Goal: Task Accomplishment & Management: Use online tool/utility

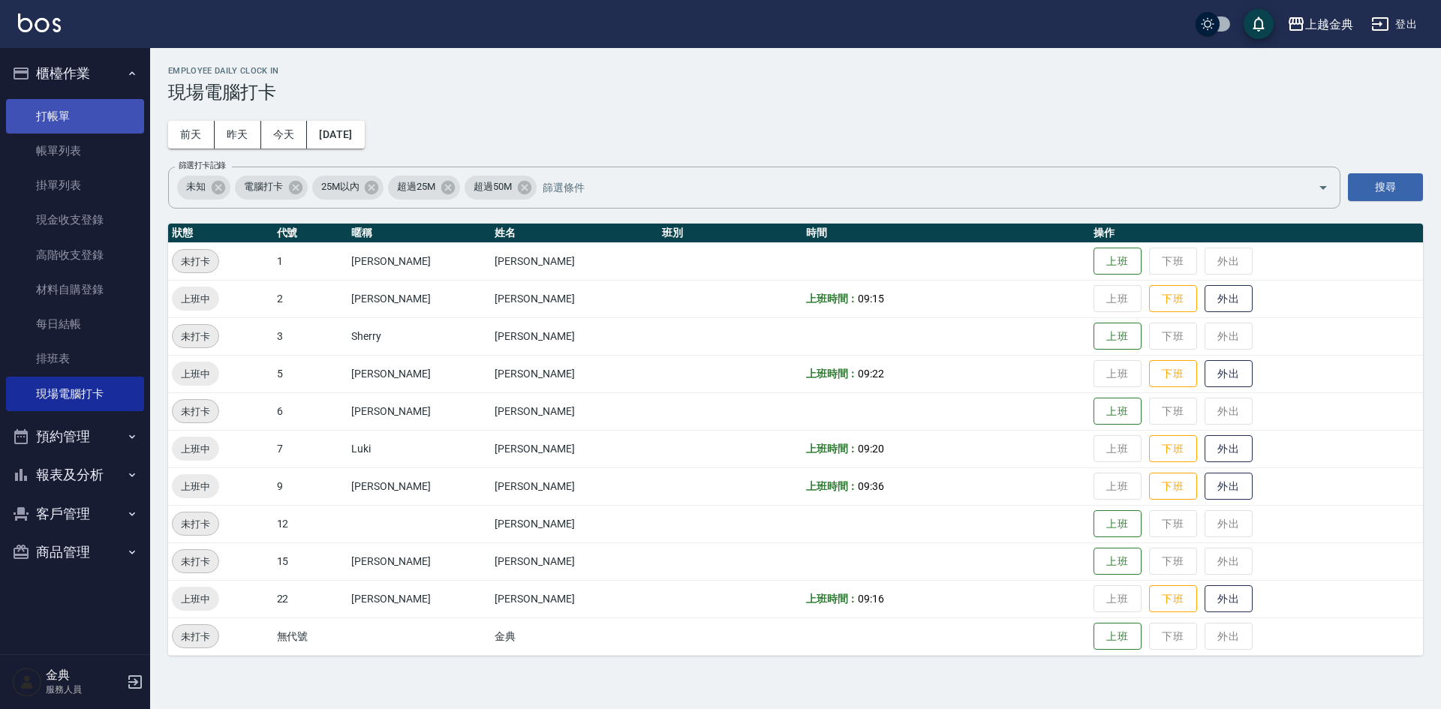
click at [83, 110] on link "打帳單" at bounding box center [75, 116] width 138 height 35
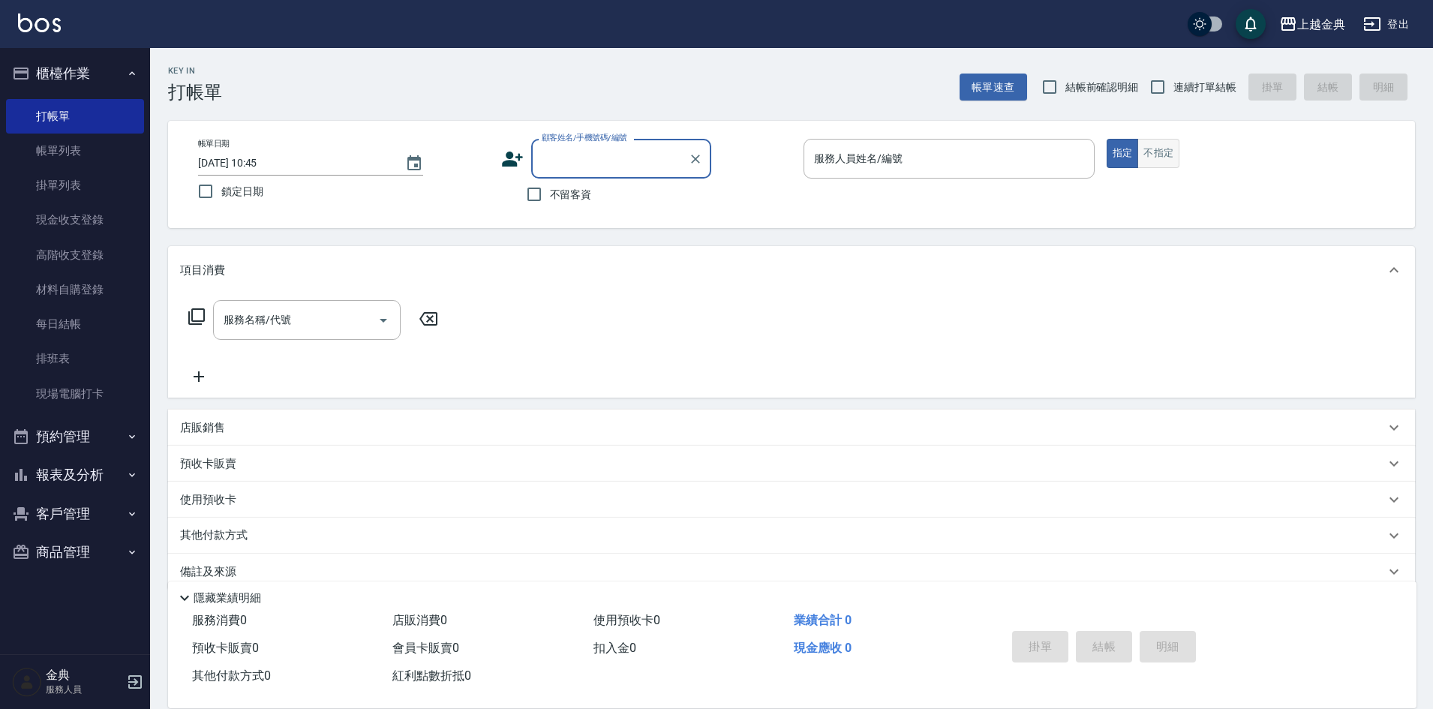
click at [1160, 149] on button "不指定" at bounding box center [1158, 153] width 42 height 29
click at [974, 157] on input "服務人員姓名/編號" at bounding box center [949, 159] width 278 height 26
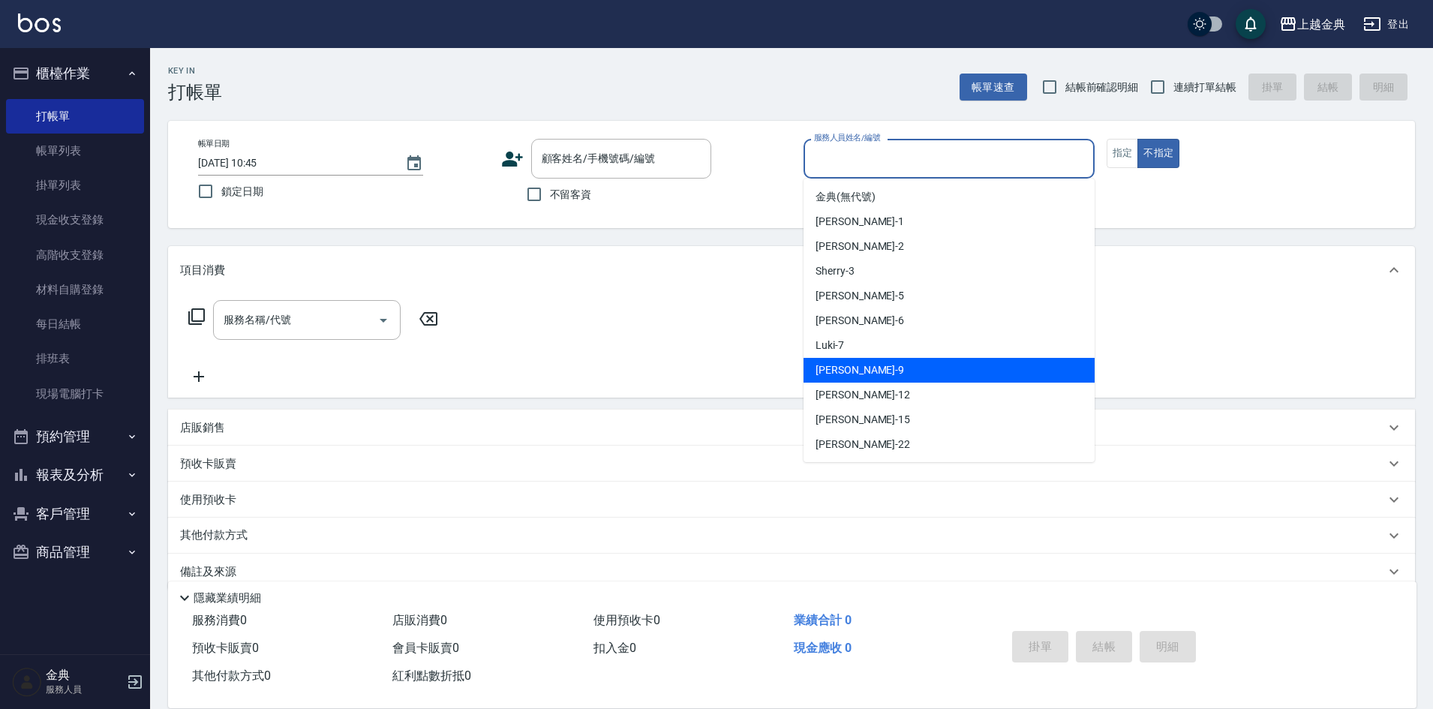
click at [936, 371] on div "[PERSON_NAME] -9" at bounding box center [949, 370] width 291 height 25
type input "[PERSON_NAME]-9"
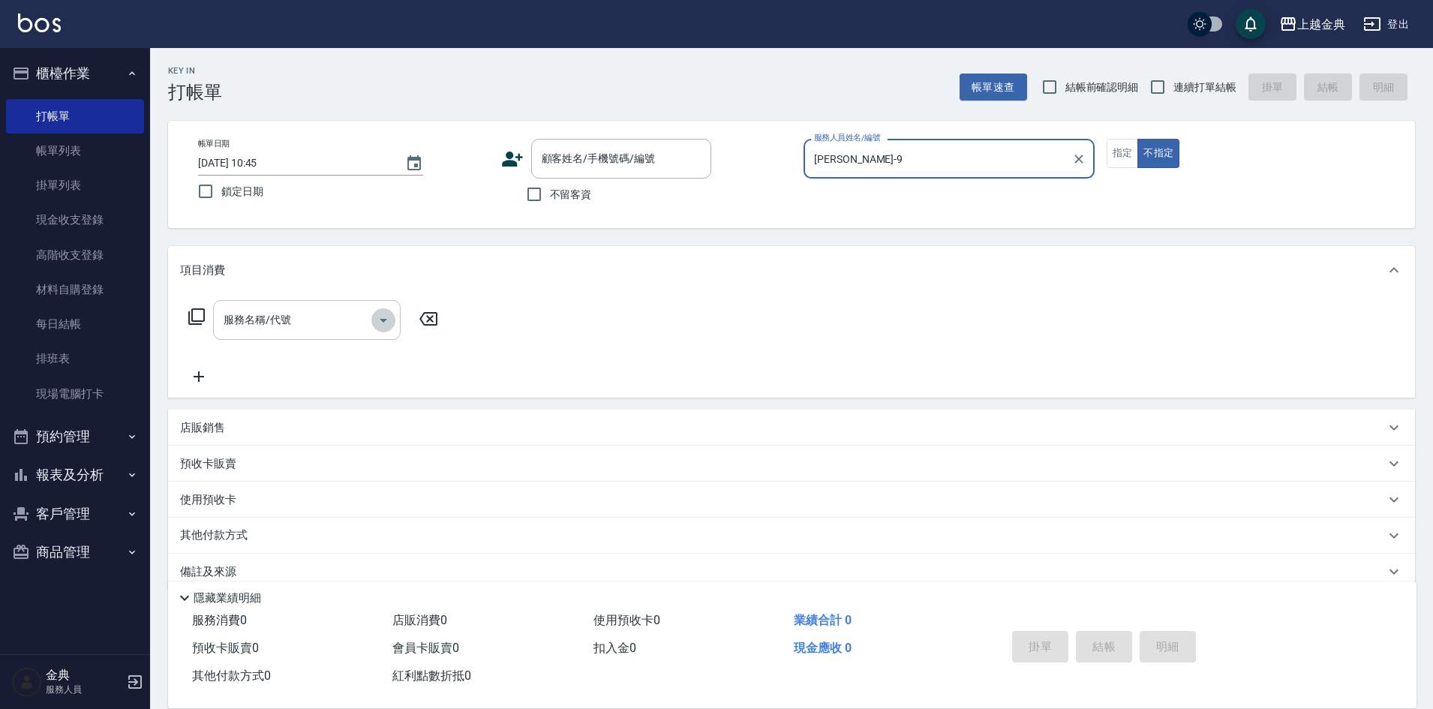
click at [380, 317] on icon "Open" at bounding box center [383, 320] width 18 height 18
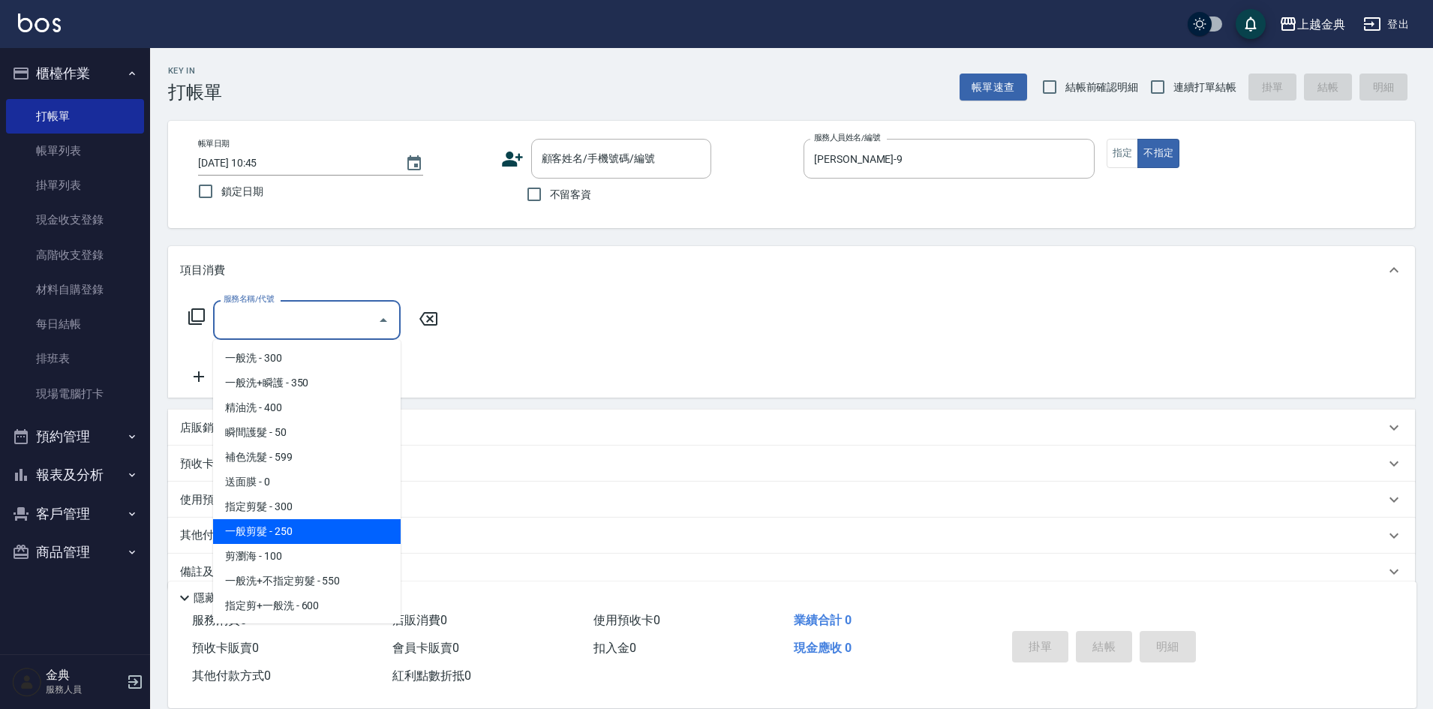
click at [343, 531] on span "一般剪髮 - 250" at bounding box center [307, 531] width 188 height 25
type input "一般剪髮(200)"
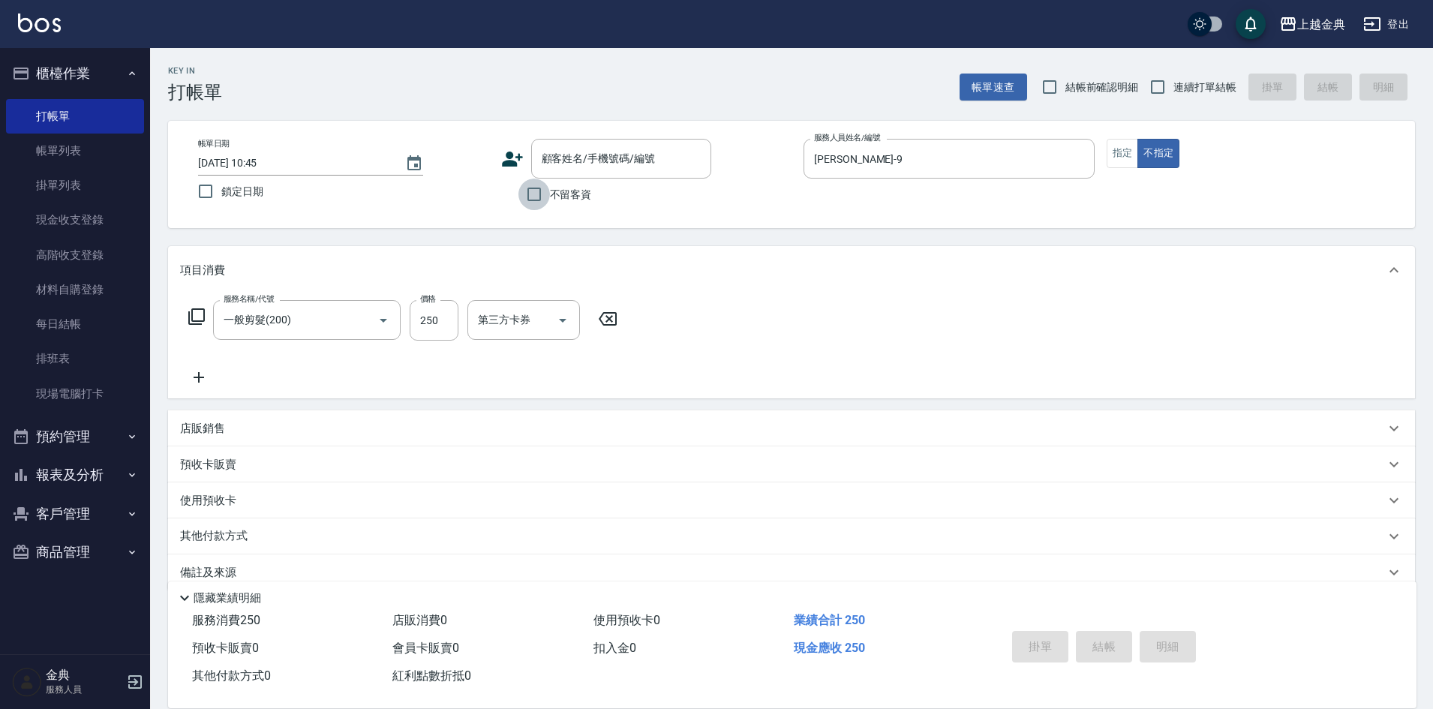
click at [534, 193] on input "不留客資" at bounding box center [534, 195] width 32 height 32
checkbox input "true"
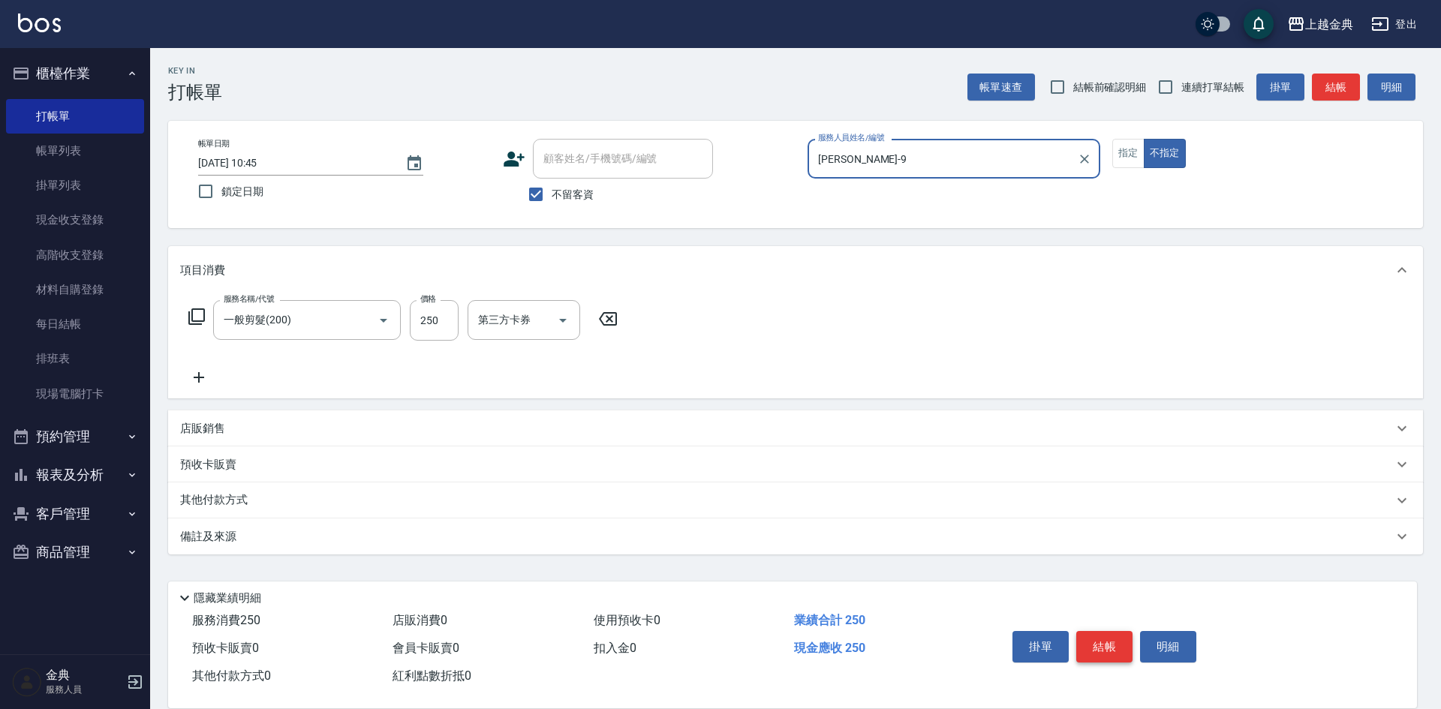
click at [1098, 643] on button "結帳" at bounding box center [1104, 647] width 56 height 32
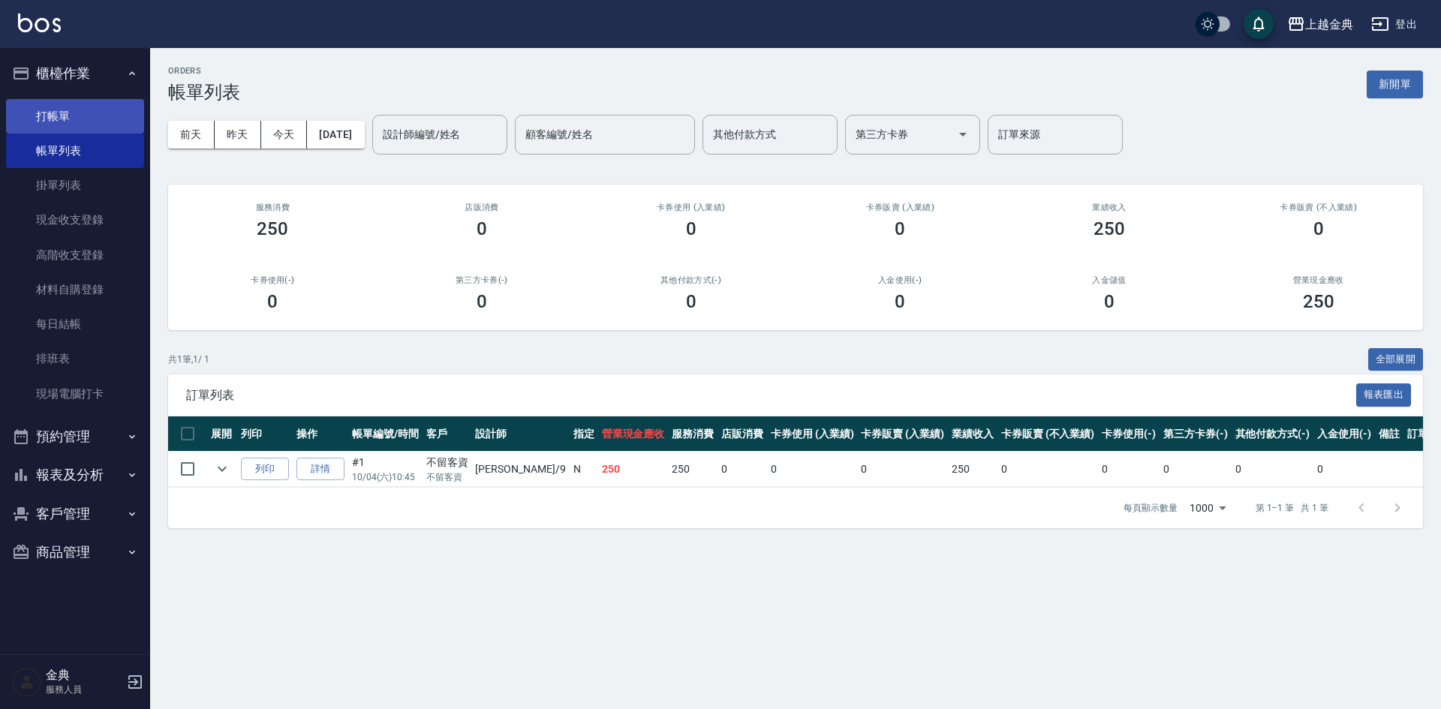
click at [76, 114] on link "打帳單" at bounding box center [75, 116] width 138 height 35
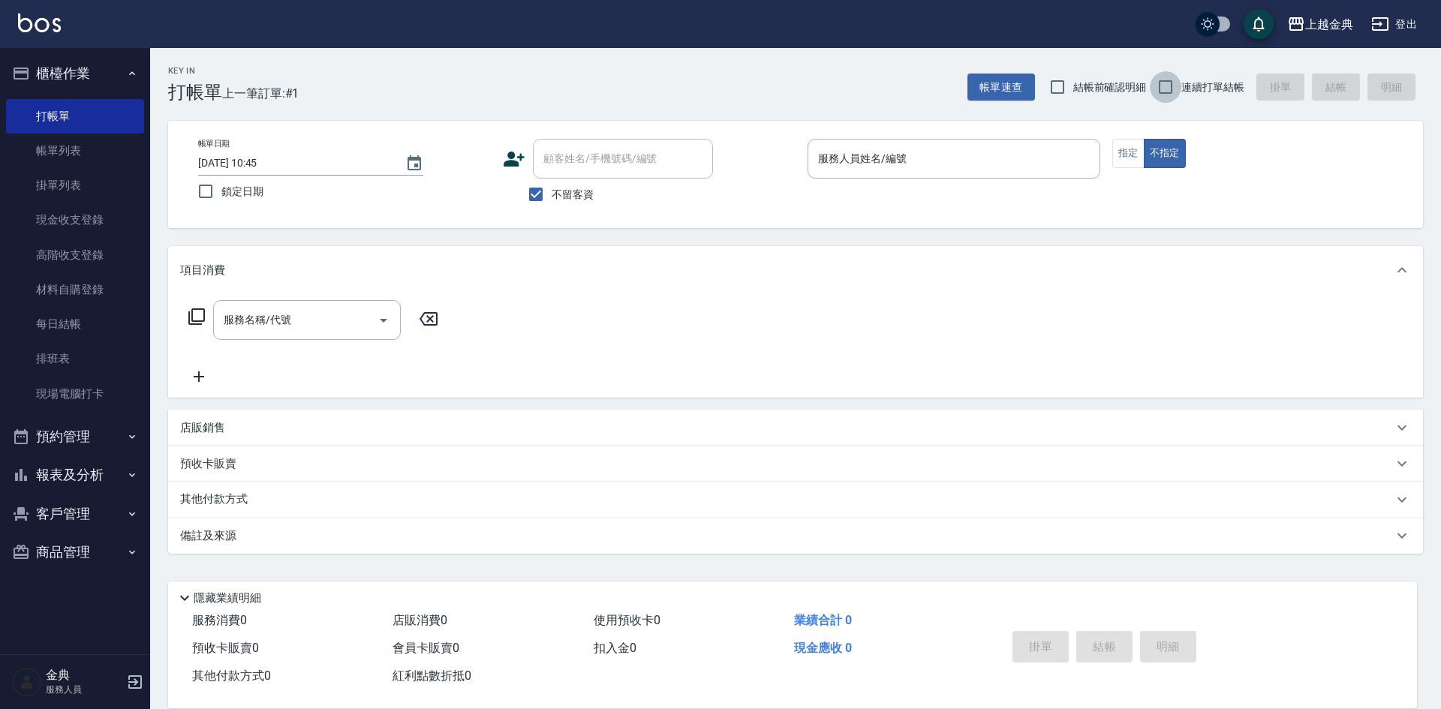
click at [1169, 89] on input "連續打單結帳" at bounding box center [1165, 87] width 32 height 32
checkbox input "true"
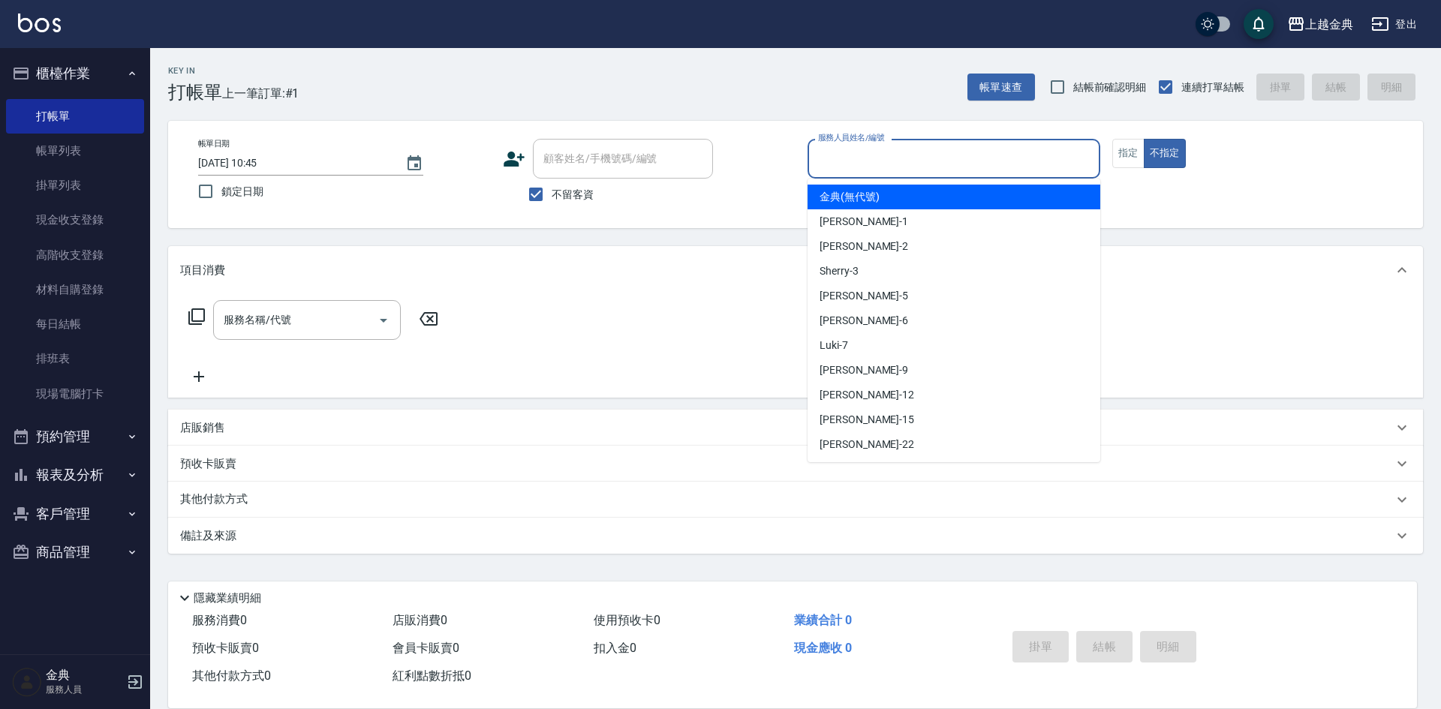
click at [974, 168] on input "服務人員姓名/編號" at bounding box center [953, 159] width 279 height 26
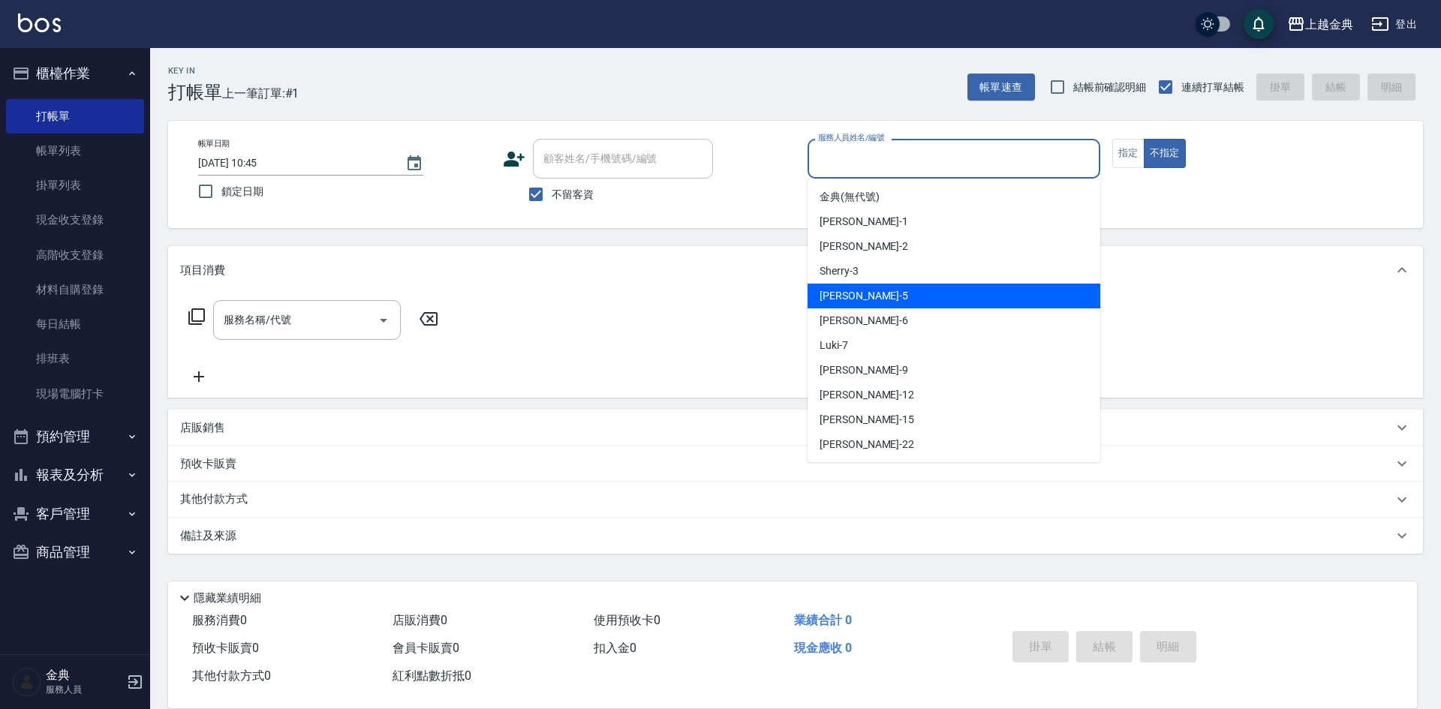
click at [954, 303] on div "[PERSON_NAME] -5" at bounding box center [953, 296] width 293 height 25
type input "[PERSON_NAME]-5"
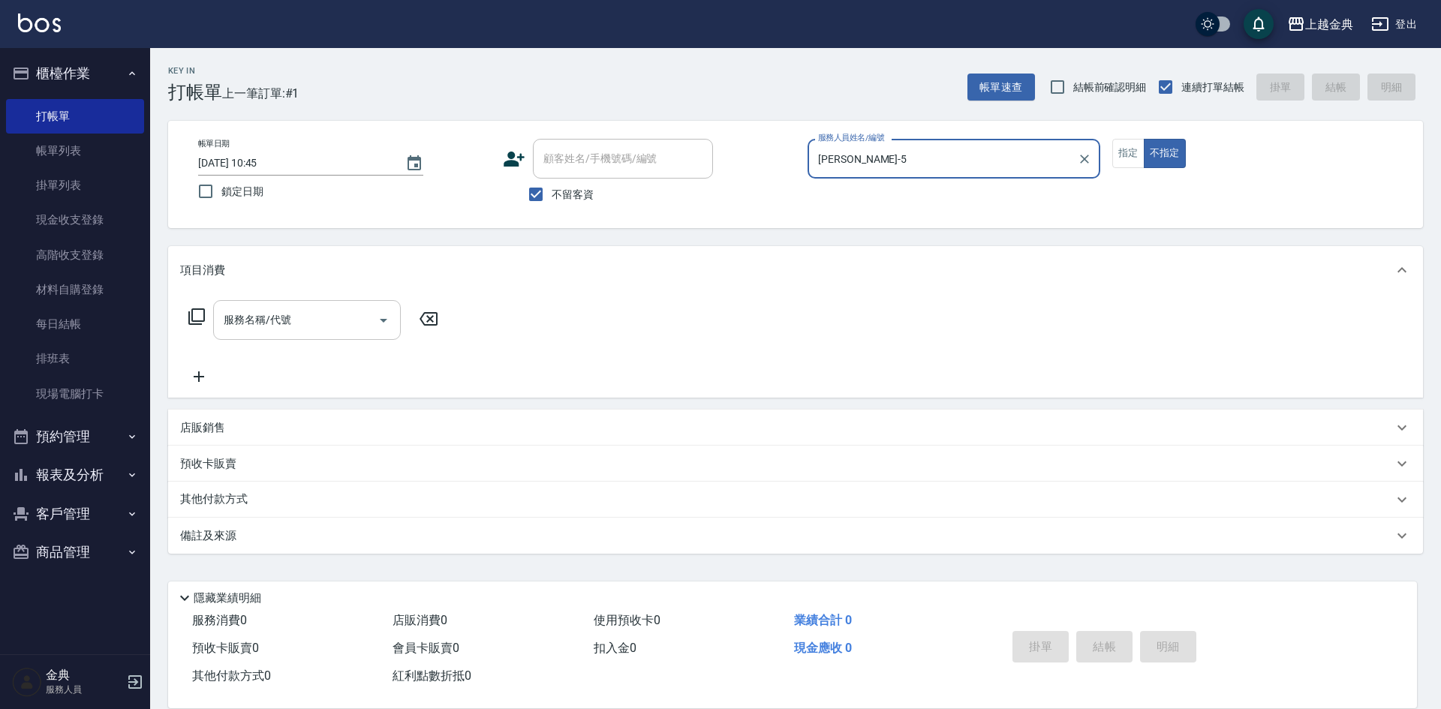
click at [389, 320] on icon "Open" at bounding box center [383, 320] width 18 height 18
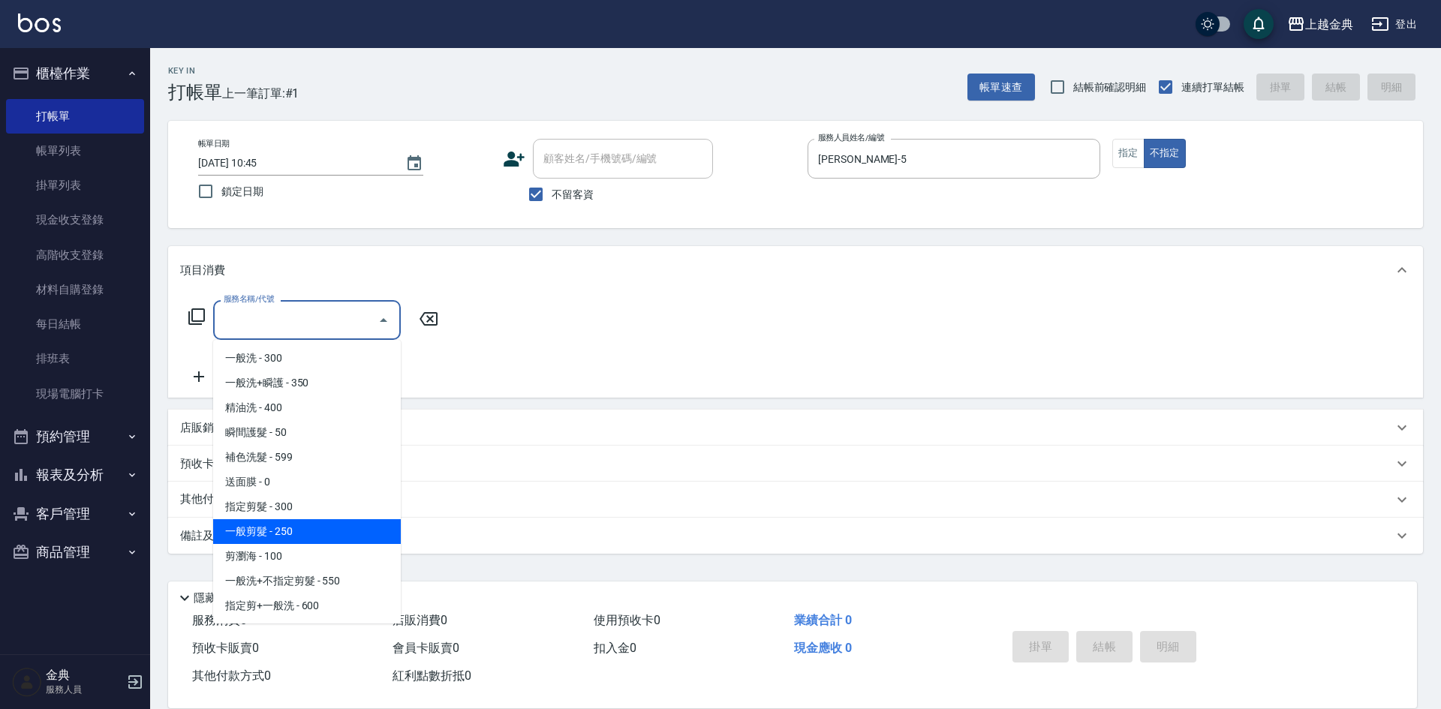
click at [324, 539] on span "一般剪髮 - 250" at bounding box center [307, 531] width 188 height 25
type input "一般剪髮(200)"
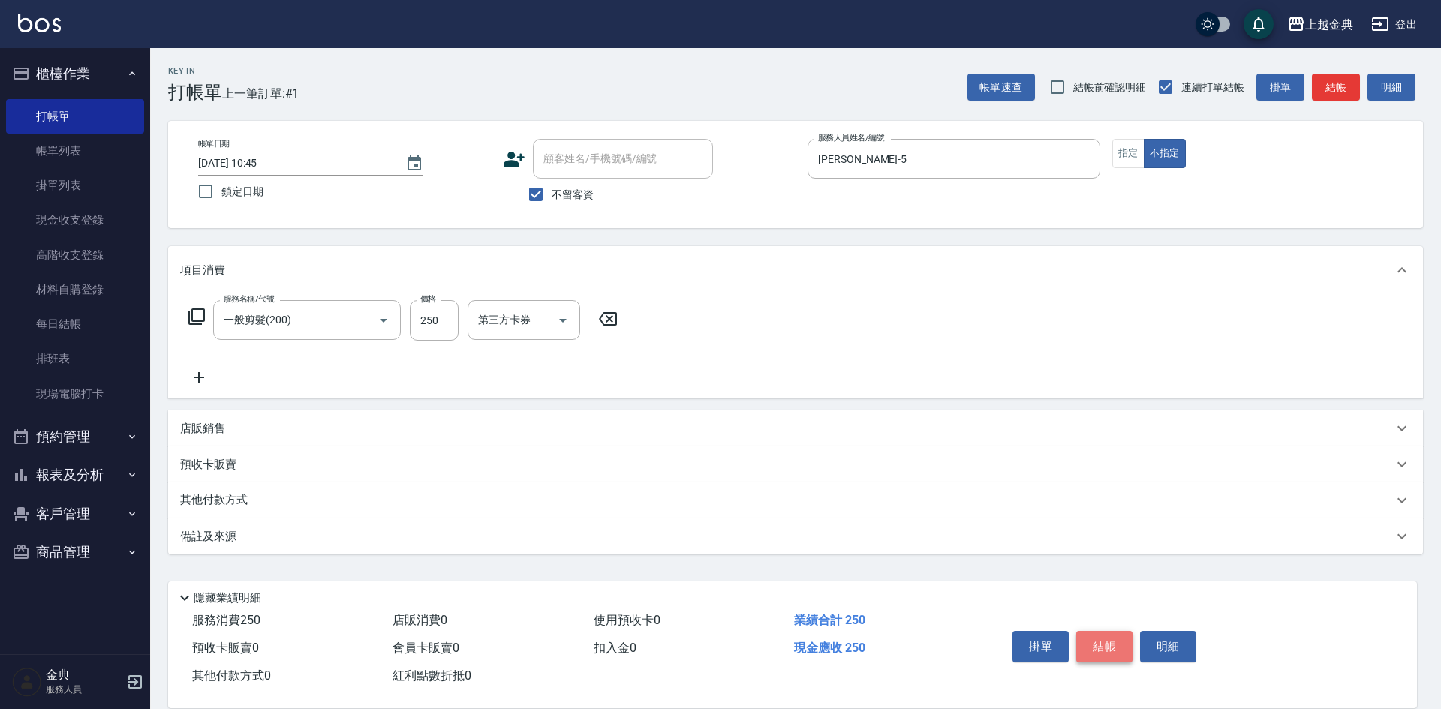
click at [1105, 642] on button "結帳" at bounding box center [1104, 647] width 56 height 32
